Goal: Use online tool/utility: Utilize a website feature to perform a specific function

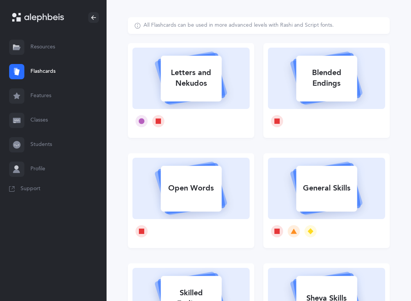
scroll to position [35, 0]
click at [236, 91] on icon at bounding box center [191, 77] width 91 height 64
select select
select select "single"
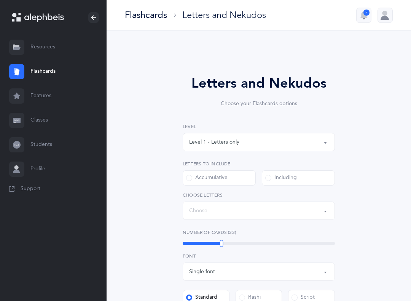
select select "27"
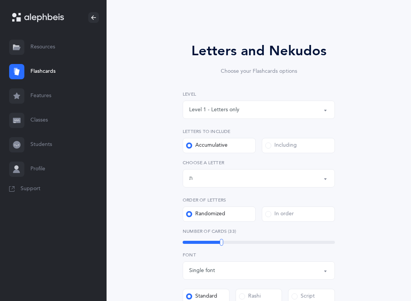
click at [287, 111] on div "Level 1 - Letters only" at bounding box center [258, 110] width 139 height 13
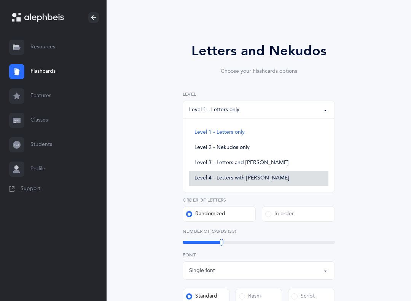
click at [258, 178] on span "Level 4 - Letters with [PERSON_NAME]" at bounding box center [242, 178] width 95 height 7
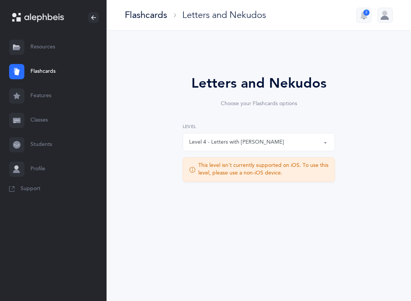
scroll to position [0, 0]
click at [356, 156] on div "Letters and Nekudos Choose your Flashcards options Level 1 - Letters only Level…" at bounding box center [259, 135] width 262 height 166
click at [282, 136] on div "Level 4 - Letters with [PERSON_NAME]" at bounding box center [258, 142] width 139 height 13
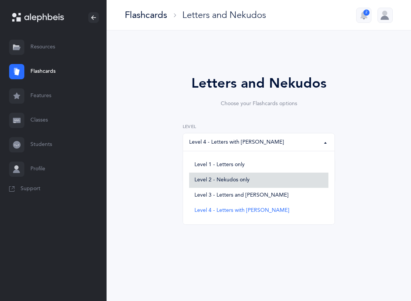
click at [263, 181] on link "Level 2 - Nekudos only" at bounding box center [258, 179] width 139 height 15
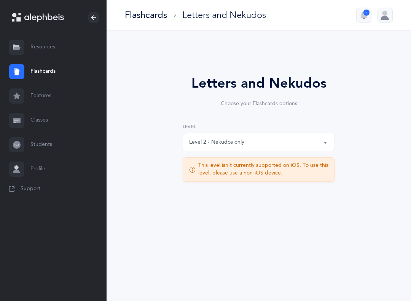
click at [289, 149] on button "Level 2 - Nekudos only" at bounding box center [259, 142] width 152 height 18
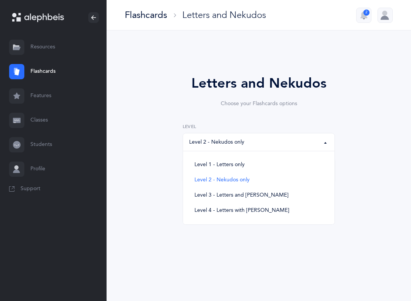
click at [289, 172] on link "Level 2 - Nekudos only" at bounding box center [258, 179] width 139 height 15
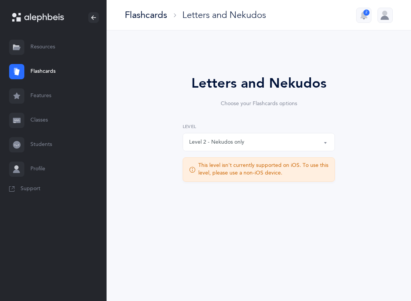
click at [298, 147] on div "Level 2 - Nekudos only" at bounding box center [258, 142] width 139 height 13
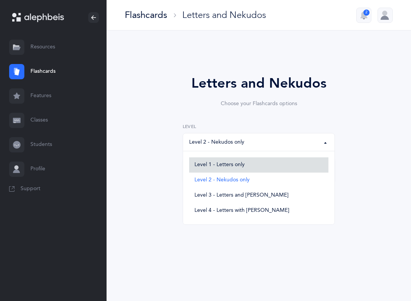
click at [293, 162] on link "Level 1 - Letters only" at bounding box center [258, 164] width 139 height 15
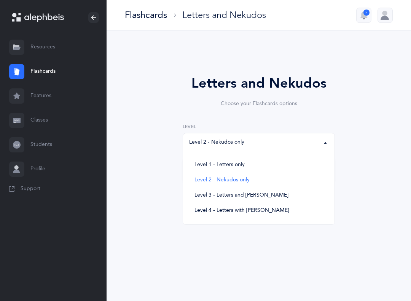
select select "1"
select select "single"
select select "27"
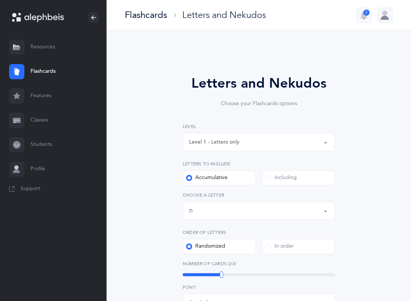
click at [56, 66] on link "Flashcards" at bounding box center [53, 71] width 107 height 24
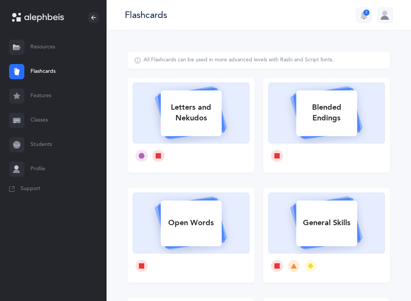
click at [338, 127] on div "Blended Endings" at bounding box center [326, 112] width 61 height 30
select select
select select "single"
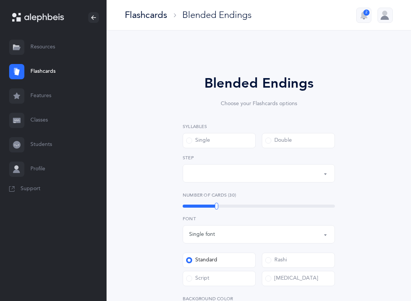
select select "28"
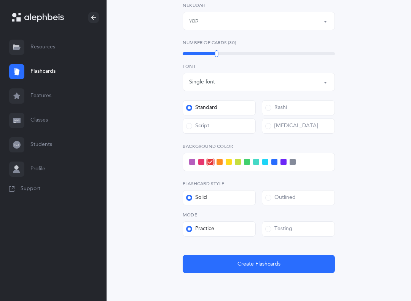
scroll to position [223, 0]
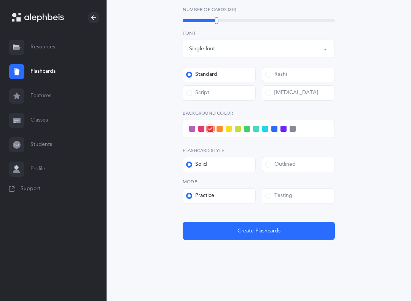
click at [292, 228] on button "Create Flashcards" at bounding box center [259, 231] width 152 height 18
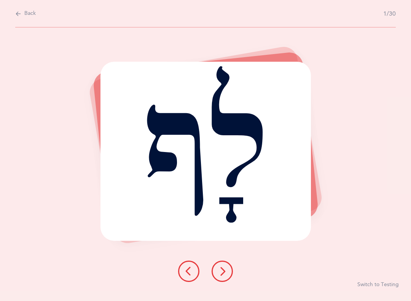
scroll to position [0, 0]
